Goal: Information Seeking & Learning: Learn about a topic

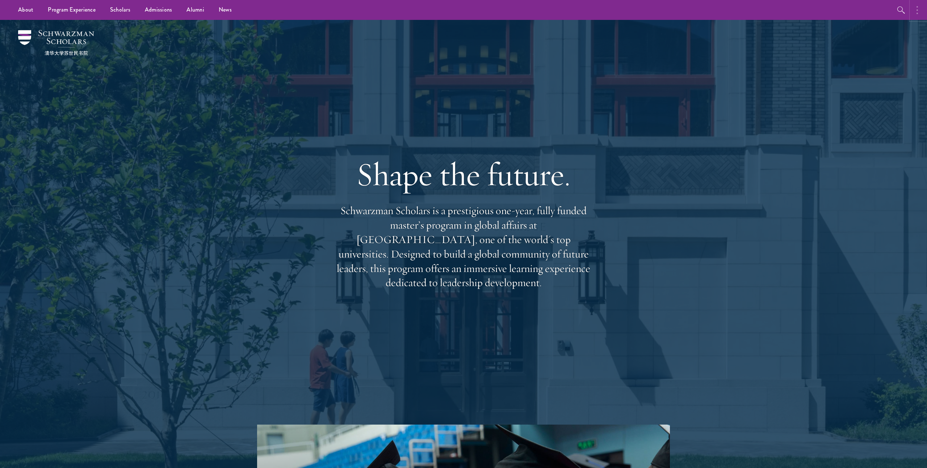
click at [918, 17] on button "button" at bounding box center [919, 10] width 16 height 20
click at [823, 8] on icon "button" at bounding box center [823, 10] width 9 height 9
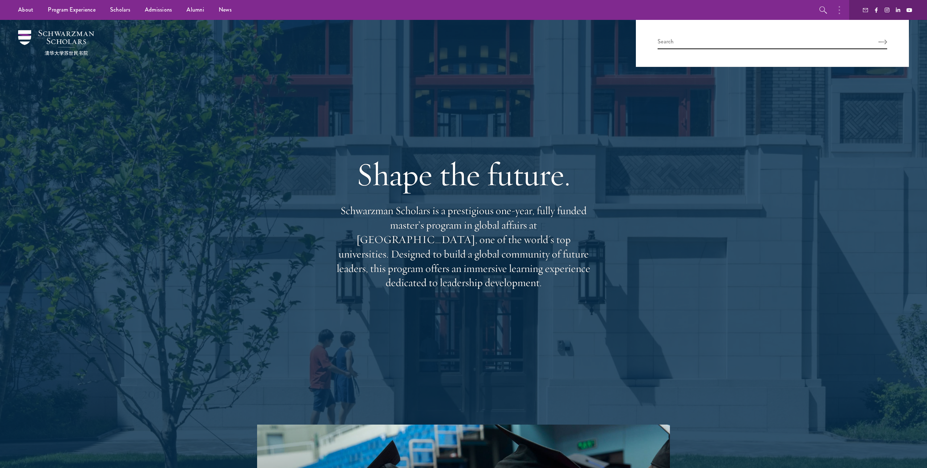
click at [574, 81] on div "Shape the future. Schwarzman Scholars is a prestigious one-year, fully funded m…" at bounding box center [463, 222] width 521 height 405
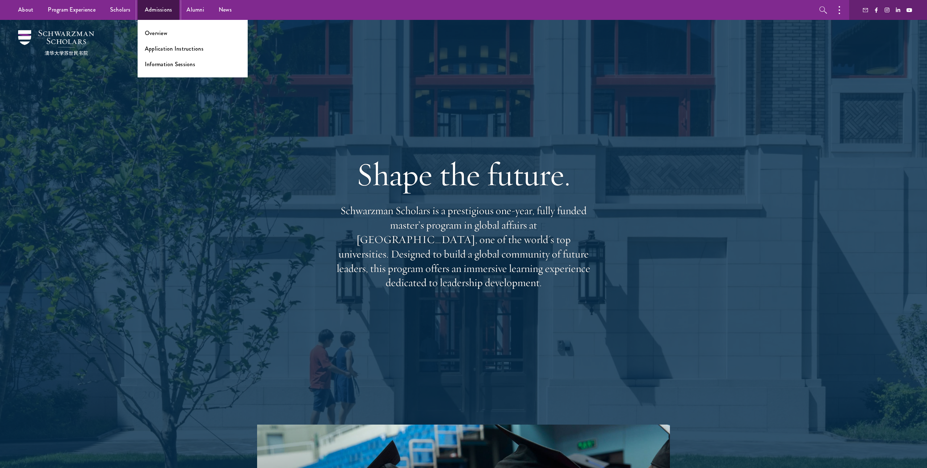
click at [146, 12] on link "Admissions" at bounding box center [159, 10] width 42 height 20
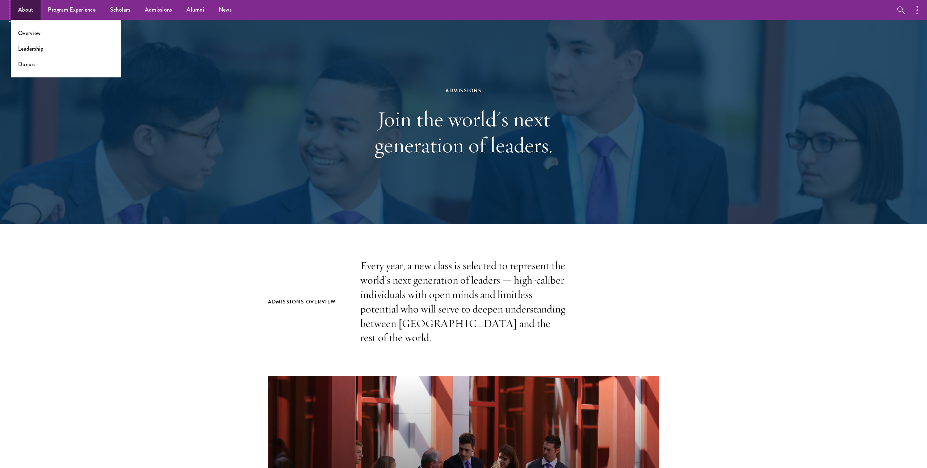
click at [23, 4] on link "About" at bounding box center [26, 10] width 30 height 20
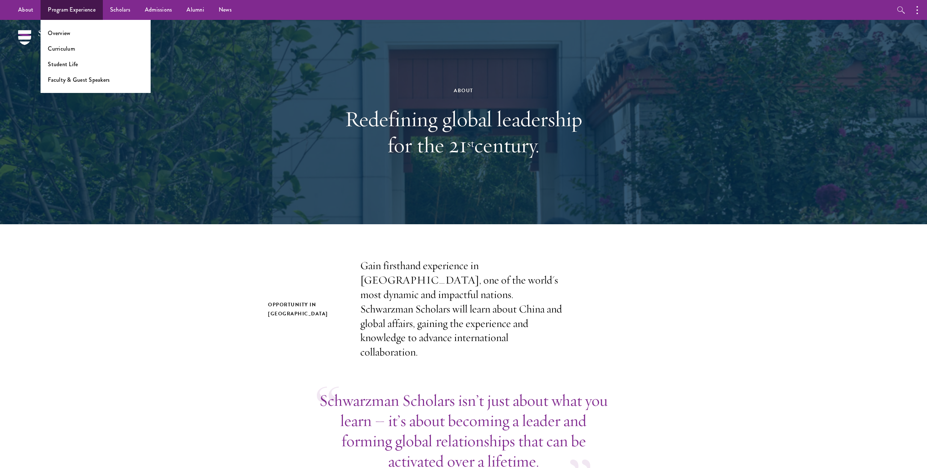
click at [86, 41] on ul "Overview Curriculum Student Life Faculty & Guest Speakers" at bounding box center [96, 56] width 110 height 73
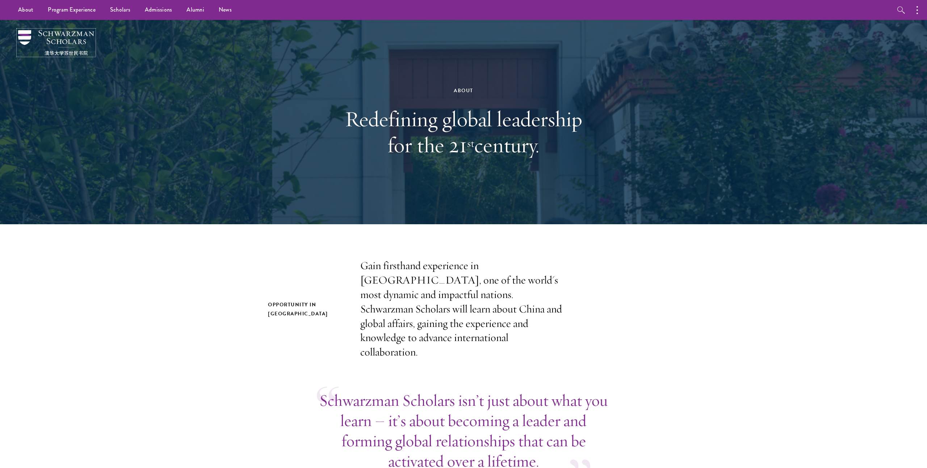
click at [30, 52] on img at bounding box center [56, 42] width 76 height 25
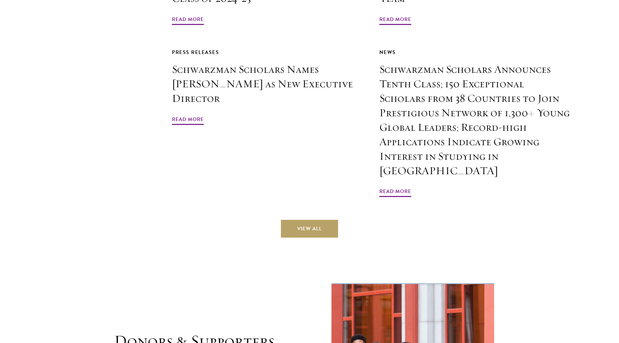
scroll to position [2281, 0]
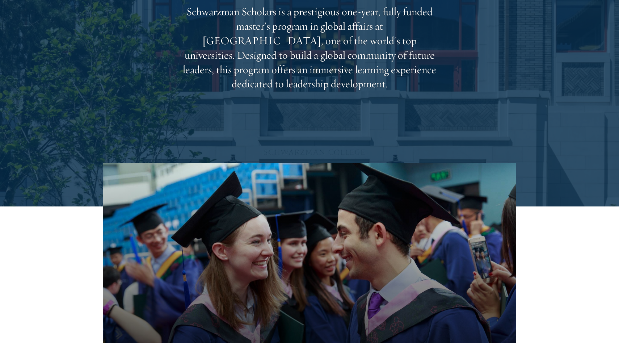
scroll to position [229, 0]
